Goal: Task Accomplishment & Management: Manage account settings

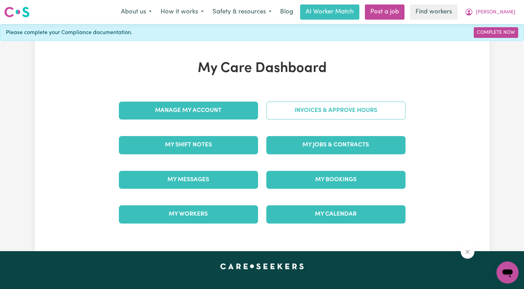
click at [307, 113] on link "Invoices & Approve Hours" at bounding box center [335, 111] width 139 height 18
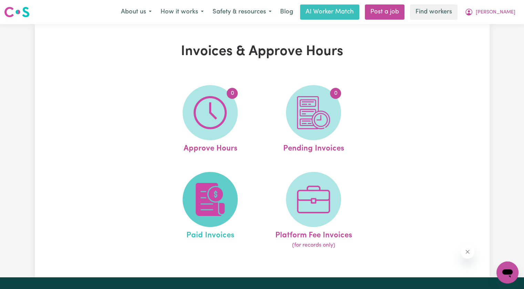
click at [196, 204] on img at bounding box center [210, 199] width 33 height 33
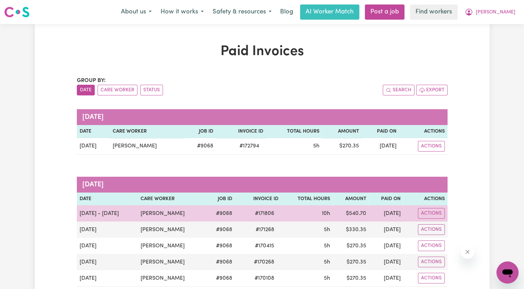
click at [254, 216] on span "# 171806" at bounding box center [265, 214] width 28 height 8
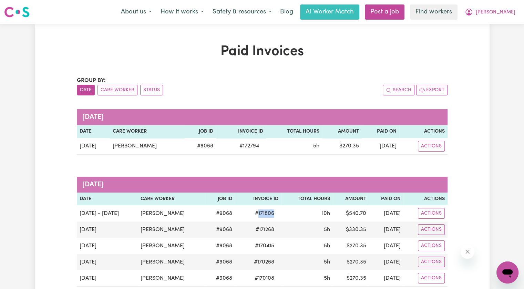
copy span "171806"
drag, startPoint x: 505, startPoint y: 12, endPoint x: 505, endPoint y: 16, distance: 3.8
click at [505, 12] on span "[PERSON_NAME]" at bounding box center [496, 13] width 40 height 8
click at [501, 41] on link "Logout" at bounding box center [492, 39] width 54 height 13
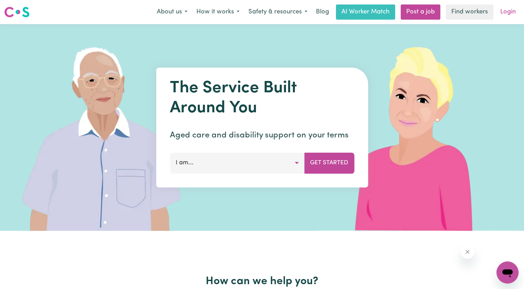
click at [507, 15] on link "Login" at bounding box center [508, 11] width 24 height 15
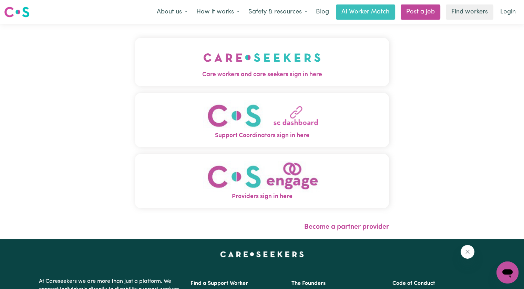
click at [222, 77] on span "Care workers and care seekers sign in here" at bounding box center [262, 74] width 254 height 9
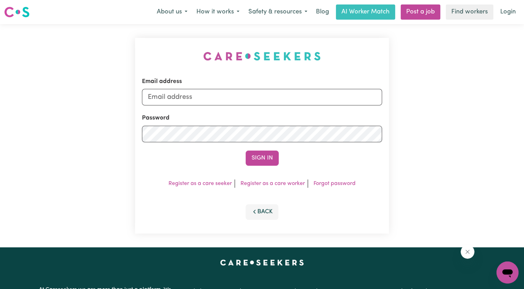
click at [218, 116] on div "Password" at bounding box center [262, 128] width 240 height 28
click at [208, 100] on input "Email address" at bounding box center [262, 97] width 240 height 17
drag, startPoint x: 183, startPoint y: 93, endPoint x: 418, endPoint y: 106, distance: 235.4
click at [428, 107] on div "Email address [EMAIL_ADDRESS][DOMAIN_NAME] Password Sign In Register as a care …" at bounding box center [262, 135] width 524 height 223
drag, startPoint x: 238, startPoint y: 96, endPoint x: 182, endPoint y: 93, distance: 56.6
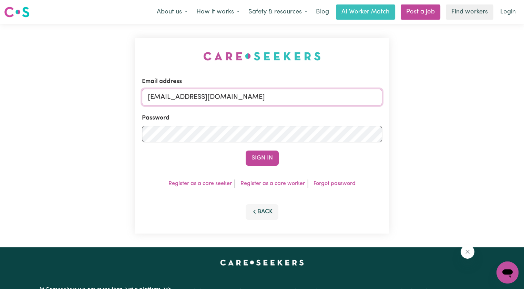
click at [182, 93] on input "[EMAIL_ADDRESS][DOMAIN_NAME]" at bounding box center [262, 97] width 240 height 17
paste input "[PERSON_NAME] ([PERSON_NAME])"
click at [259, 96] on input "superuser~[PERSON_NAME] ([PERSON_NAME])[EMAIL_ADDRESS][DOMAIN_NAME]" at bounding box center [262, 97] width 240 height 17
click at [213, 98] on input "superuser~[PERSON_NAME] ()[EMAIL_ADDRESS][DOMAIN_NAME]" at bounding box center [262, 97] width 240 height 17
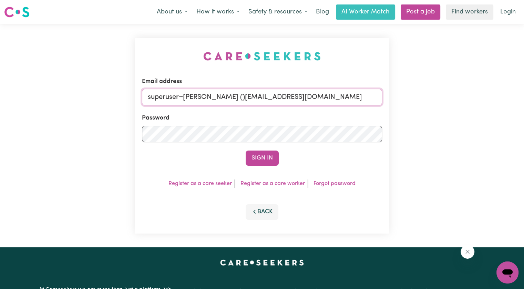
paste input "[PERSON_NAME]"
click at [246, 151] on button "Sign In" at bounding box center [262, 158] width 33 height 15
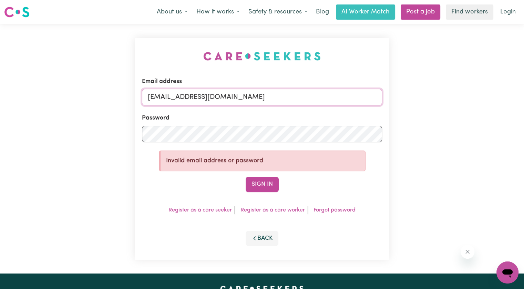
click at [223, 93] on input "[EMAIL_ADDRESS][DOMAIN_NAME]" at bounding box center [262, 97] width 240 height 17
click at [222, 93] on input "[EMAIL_ADDRESS][DOMAIN_NAME]" at bounding box center [262, 97] width 240 height 17
click at [233, 99] on input "[EMAIL_ADDRESS][DOMAIN_NAME]" at bounding box center [262, 97] width 240 height 17
drag, startPoint x: 231, startPoint y: 96, endPoint x: 215, endPoint y: 95, distance: 15.6
click at [215, 95] on input "[EMAIL_ADDRESS][DOMAIN_NAME]" at bounding box center [262, 97] width 240 height 17
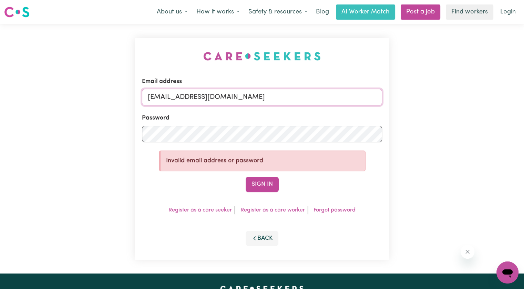
click at [244, 97] on input "[EMAIL_ADDRESS][DOMAIN_NAME]" at bounding box center [262, 97] width 240 height 17
paste input "[PERSON_NAME]"
type input "[EMAIL_ADDRESS][DOMAIN_NAME]"
click at [255, 189] on button "Sign In" at bounding box center [262, 184] width 33 height 15
click at [74, 131] on div "Email address [EMAIL_ADDRESS][DOMAIN_NAME] Password Invalid email address or pa…" at bounding box center [262, 149] width 524 height 250
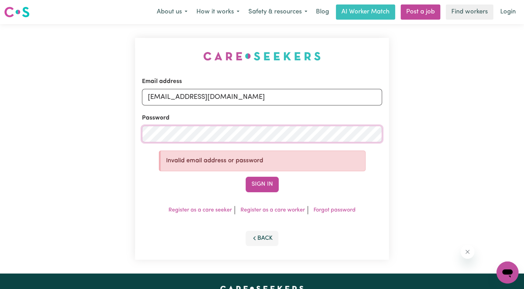
click at [246, 177] on button "Sign In" at bounding box center [262, 184] width 33 height 15
